Goal: Task Accomplishment & Management: Manage account settings

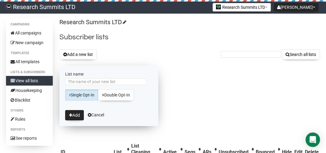
click at [94, 81] on input "List name" at bounding box center [105, 81] width 81 height 7
type input "Nano batch 24 B"
click at [74, 118] on button "Add" at bounding box center [74, 115] width 19 height 10
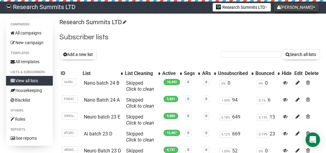
click at [300, 4] on button "[PERSON_NAME]" at bounding box center [296, 7] width 45 height 8
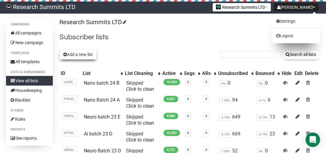
click at [74, 52] on button "Add a new list" at bounding box center [77, 54] width 37 height 10
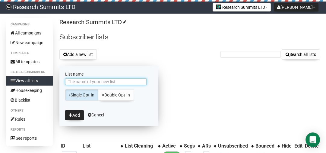
click at [88, 81] on input "List name" at bounding box center [105, 81] width 81 height 7
type input "n"
type input "Nano Batch 24 C"
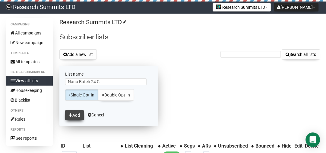
click at [76, 114] on button "Add" at bounding box center [74, 115] width 19 height 10
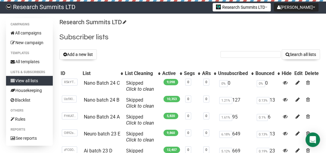
click at [83, 54] on button "Add a new list" at bounding box center [77, 54] width 37 height 10
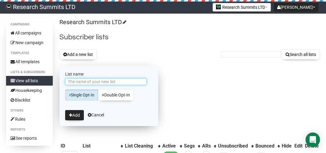
click at [87, 84] on input "List name" at bounding box center [105, 81] width 81 height 7
click at [96, 78] on input "Neuro Batch 23 D" at bounding box center [105, 81] width 81 height 7
type input "Neuro Batch 24 D"
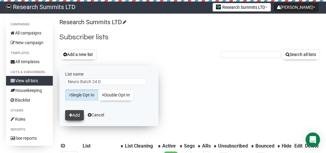
click at [80, 114] on button "Add" at bounding box center [74, 115] width 19 height 10
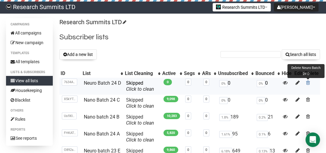
click at [307, 82] on span at bounding box center [308, 82] width 4 height 5
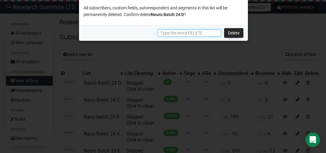
click at [196, 35] on input "text" at bounding box center [189, 33] width 63 height 7
type input "DELETE"
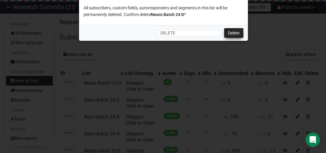
click at [236, 31] on link "Delete" at bounding box center [233, 33] width 19 height 10
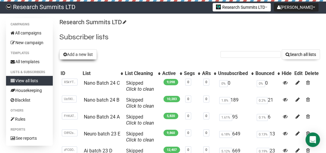
click at [86, 54] on button "Add a new list" at bounding box center [77, 54] width 37 height 10
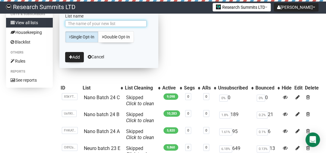
scroll to position [48, 0]
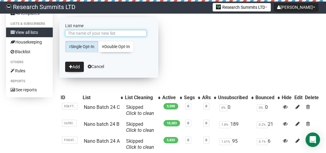
click at [83, 35] on input "List name" at bounding box center [105, 33] width 81 height 7
type input "Nano batch 24 D"
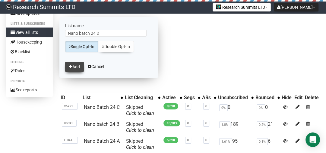
click at [75, 68] on button "Add" at bounding box center [74, 67] width 19 height 10
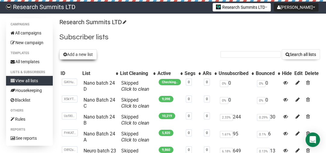
click at [83, 56] on button "Add a new list" at bounding box center [77, 54] width 37 height 10
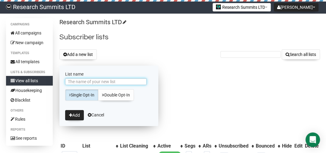
click at [85, 81] on input "List name" at bounding box center [105, 81] width 81 height 7
type input "Nano Batch 22 A"
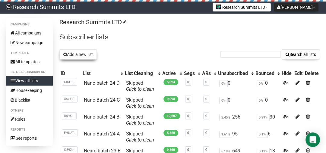
click at [76, 56] on button "Add a new list" at bounding box center [77, 54] width 37 height 10
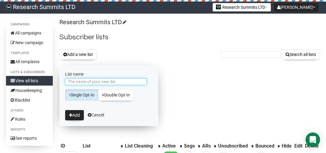
click at [93, 83] on input "List name" at bounding box center [105, 81] width 81 height 7
drag, startPoint x: 103, startPoint y: 81, endPoint x: 91, endPoint y: 81, distance: 11.5
click at [91, 81] on input "Nano Batch 8 (3)" at bounding box center [105, 81] width 81 height 7
type input "Nano Batch 24 E"
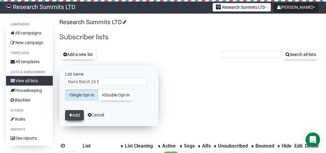
click at [74, 115] on button "Add" at bounding box center [74, 115] width 19 height 10
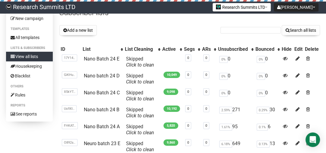
scroll to position [24, 0]
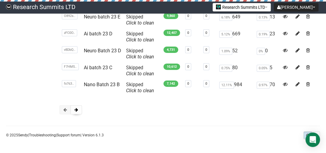
scroll to position [30, 0]
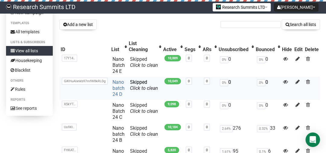
click at [119, 85] on link "Nano batch 24 D" at bounding box center [119, 88] width 12 height 18
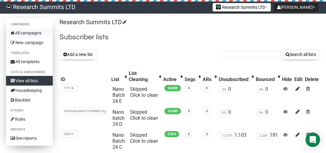
click at [30, 31] on link "All campaigns" at bounding box center [29, 33] width 47 height 10
